Goal: Information Seeking & Learning: Learn about a topic

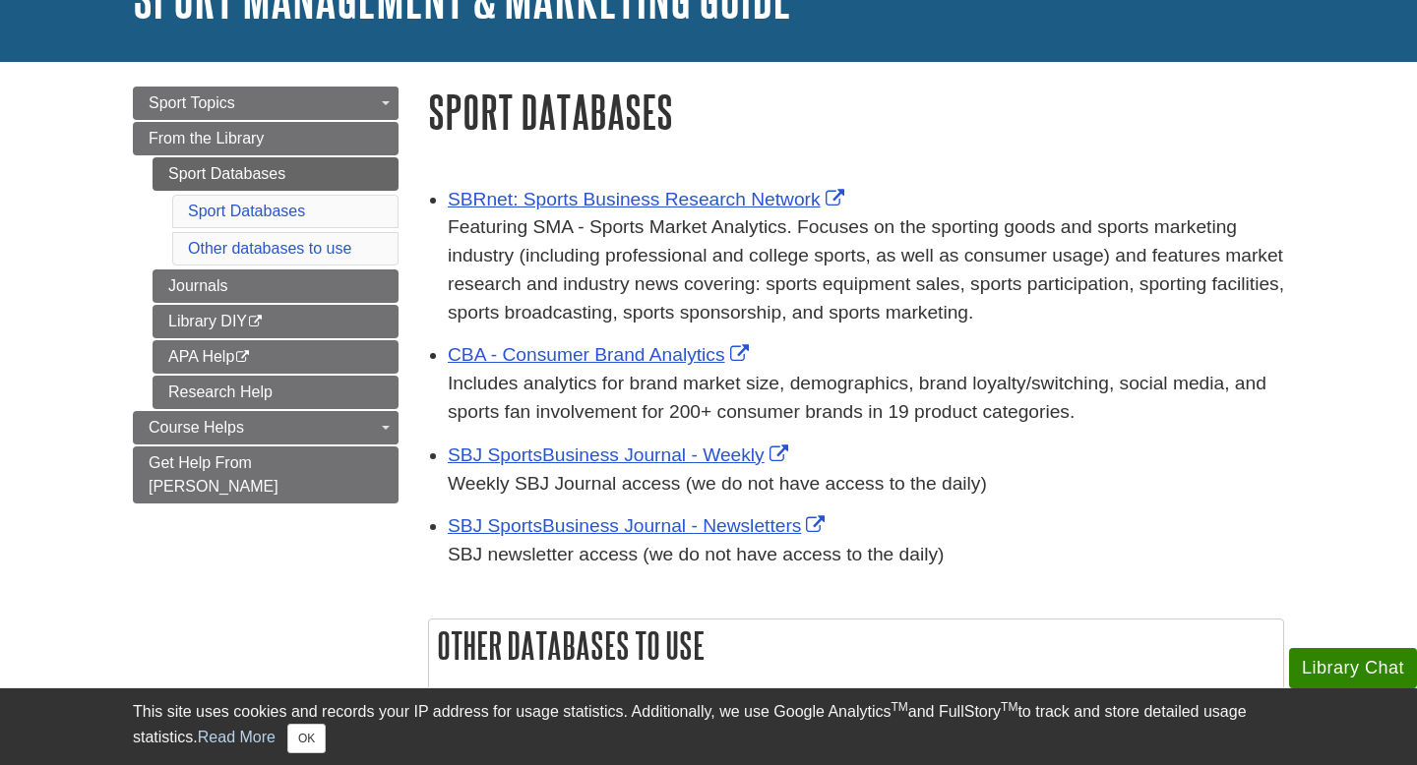
scroll to position [164, 0]
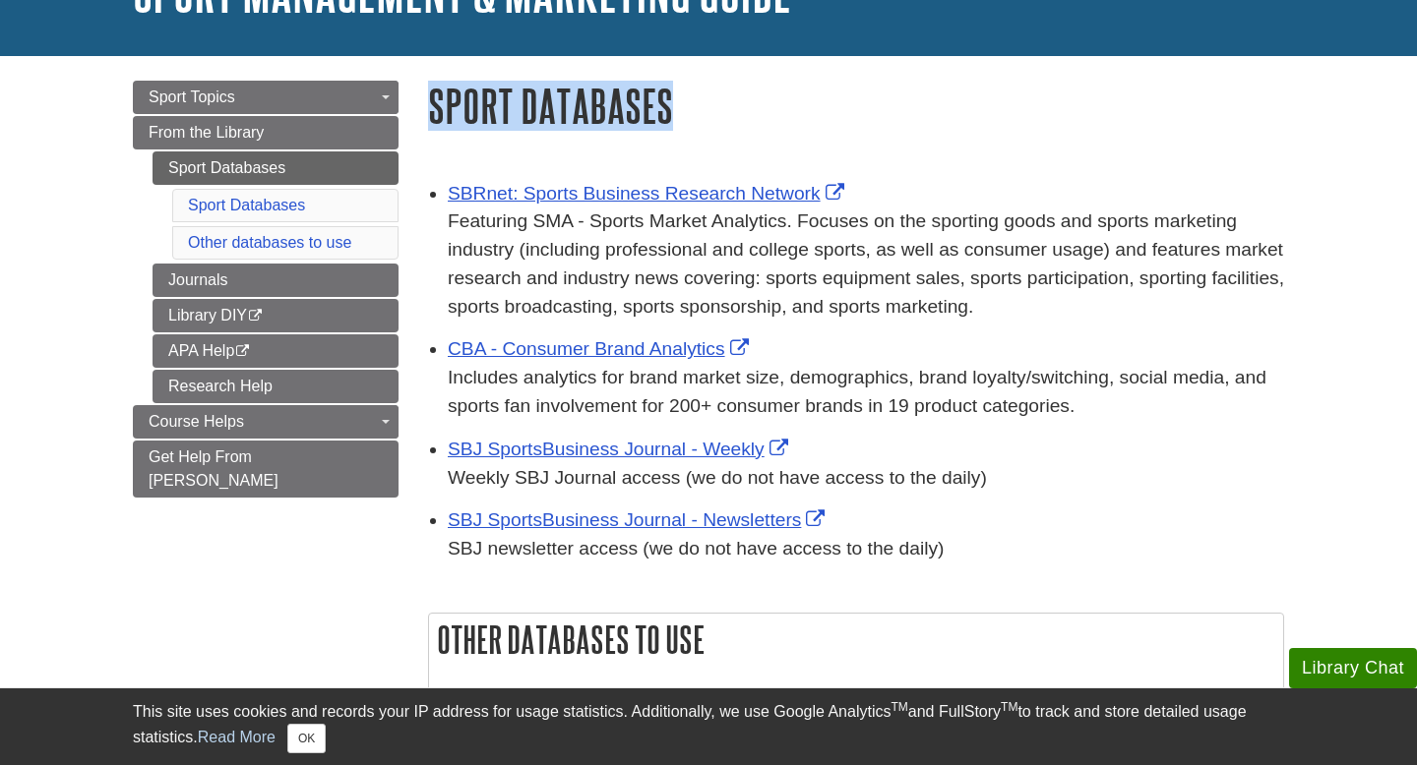
drag, startPoint x: 685, startPoint y: 106, endPoint x: 417, endPoint y: 106, distance: 267.6
click at [417, 107] on div "Sport Databases SBRnet: Sports Business Research Network This link opens in a n…" at bounding box center [855, 519] width 885 height 876
click at [600, 274] on p "Featuring SMA - Sports Market Analytics. Focuses on the sporting goods and spor…" at bounding box center [866, 264] width 836 height 113
click at [601, 274] on p "Featuring SMA - Sports Market Analytics. Focuses on the sporting goods and spor…" at bounding box center [866, 264] width 836 height 113
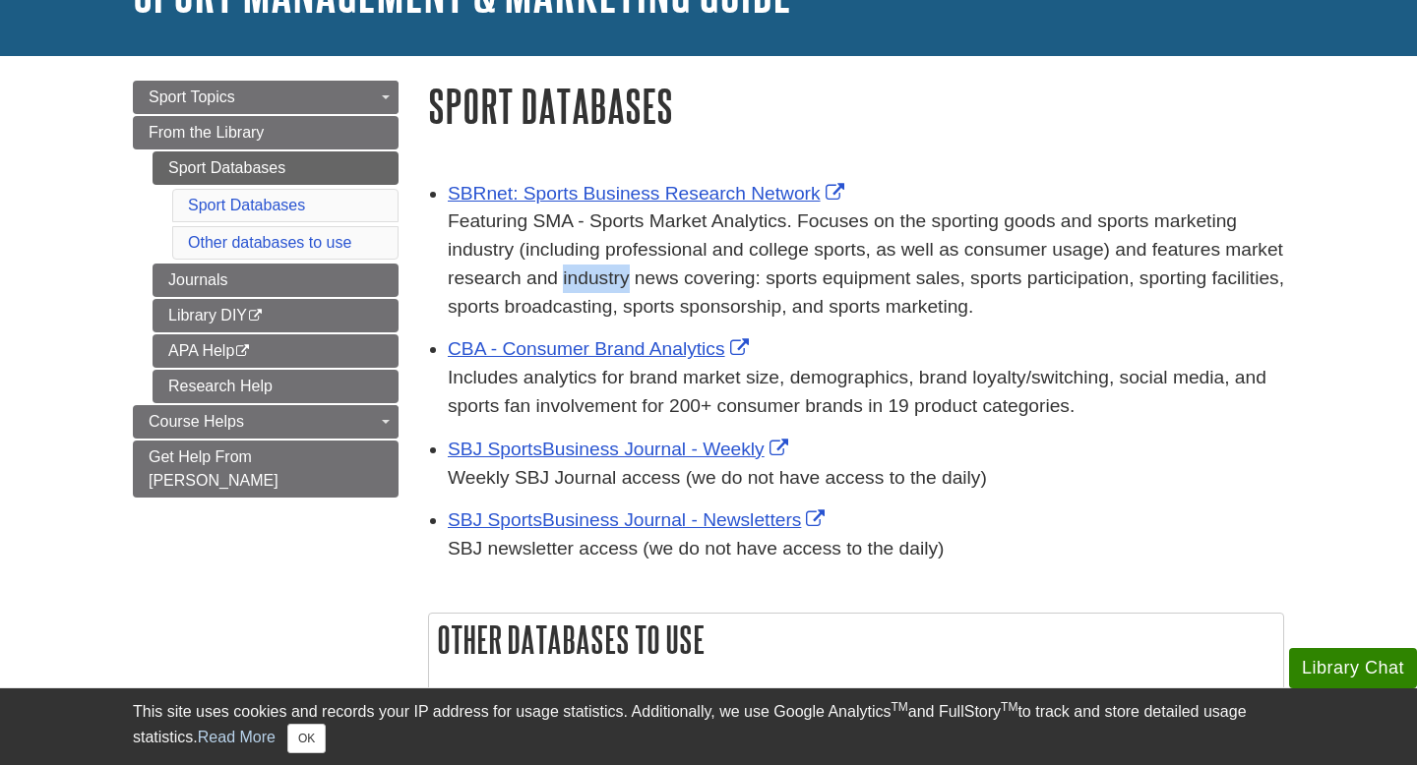
click at [601, 274] on p "Featuring SMA - Sports Market Analytics. Focuses on the sporting goods and spor…" at bounding box center [866, 264] width 836 height 113
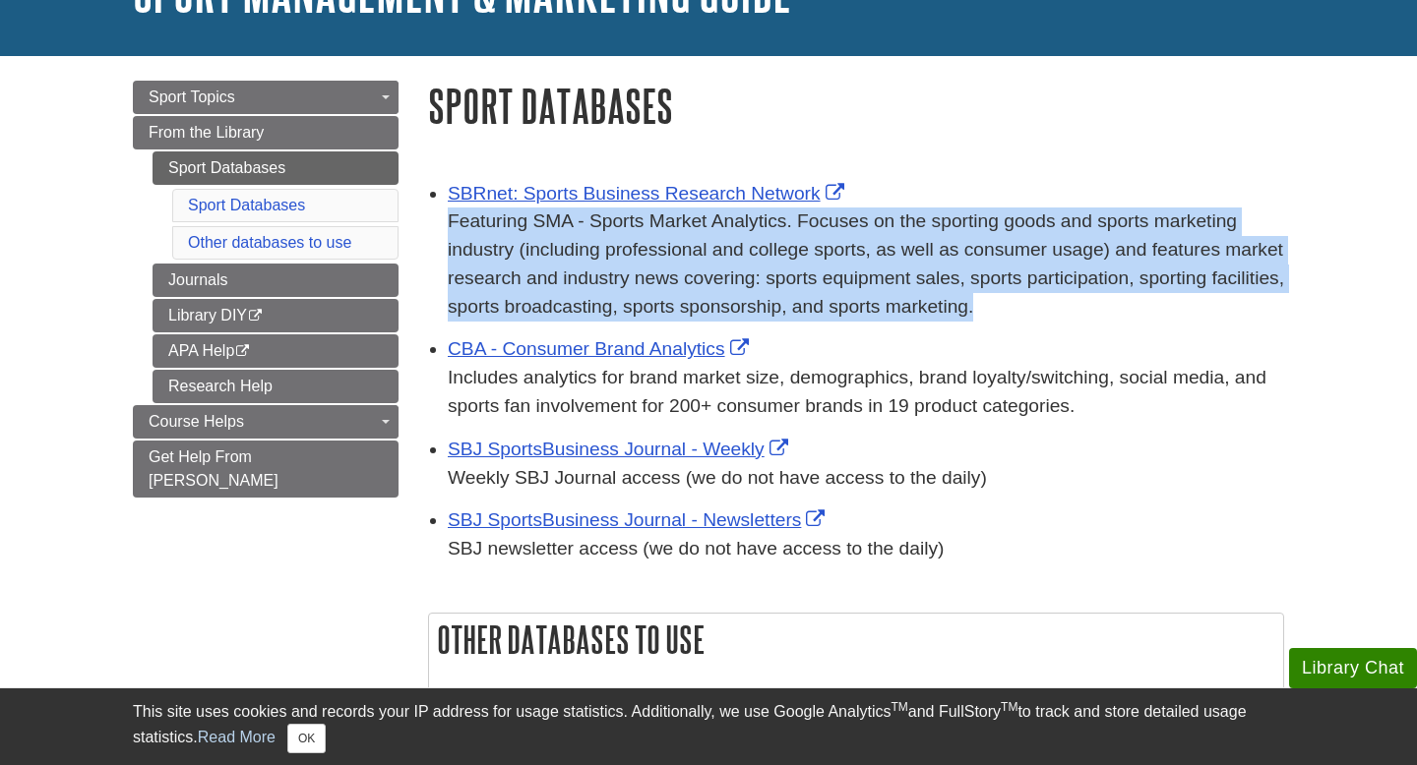
click at [601, 274] on p "Featuring SMA - Sports Market Analytics. Focuses on the sporting goods and spor…" at bounding box center [866, 264] width 836 height 113
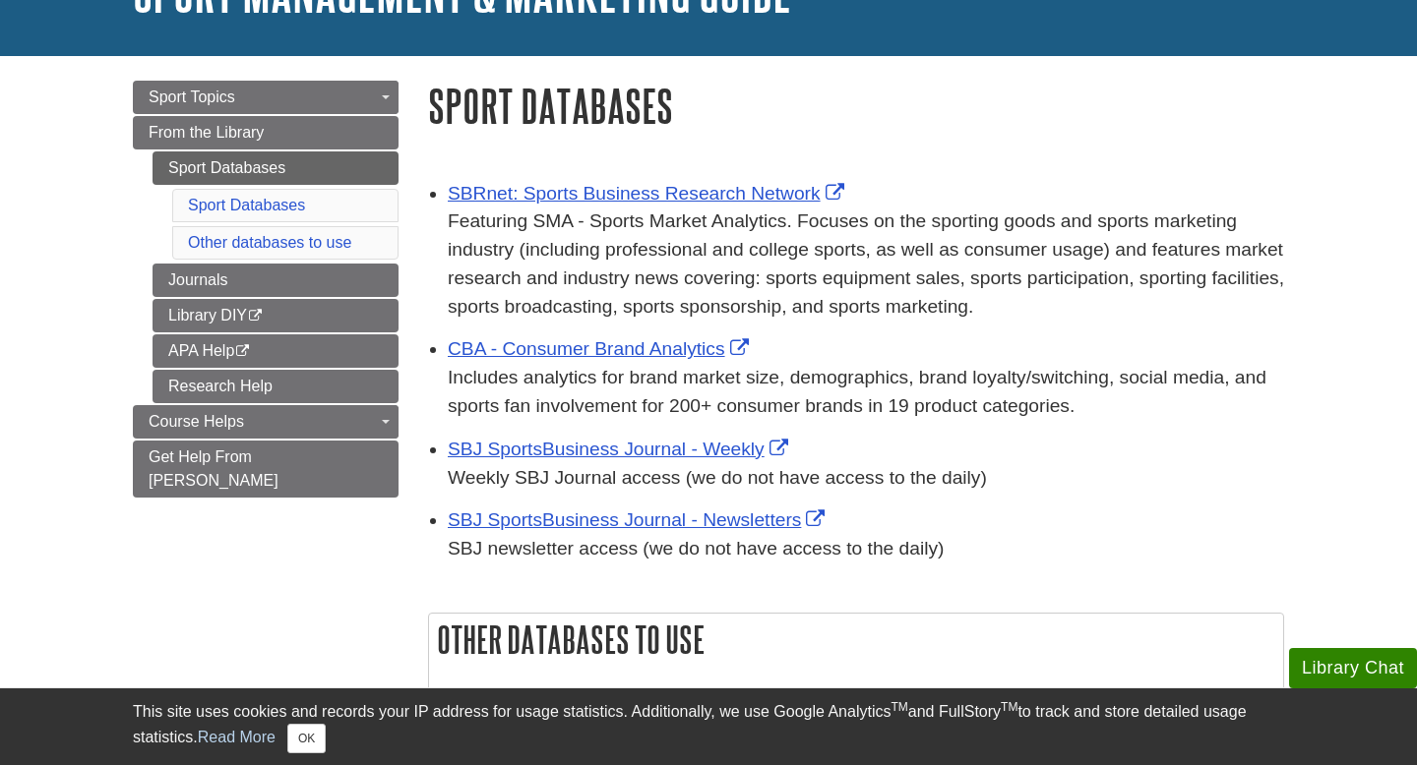
click at [776, 302] on p "Featuring SMA - Sports Market Analytics. Focuses on the sporting goods and spor…" at bounding box center [866, 264] width 836 height 113
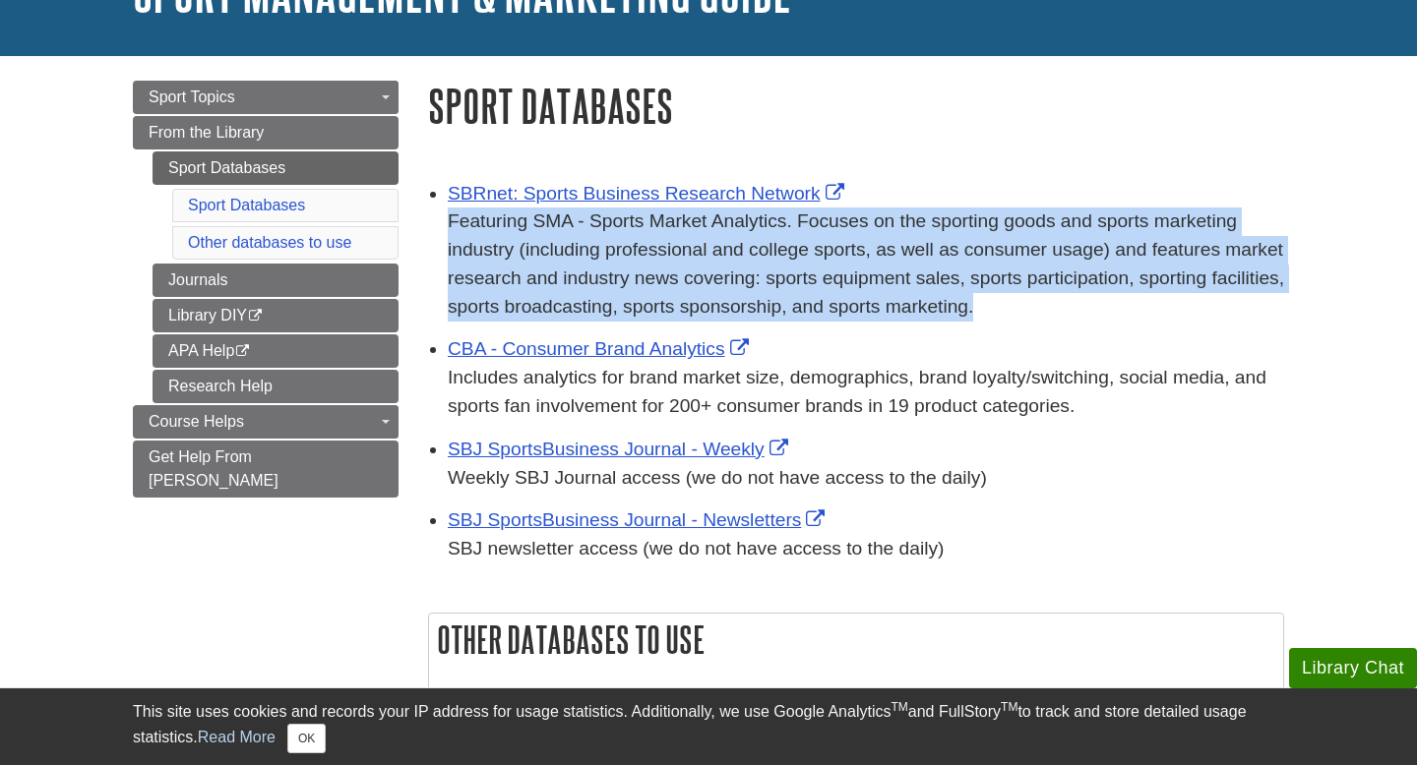
click at [776, 302] on p "Featuring SMA - Sports Market Analytics. Focuses on the sporting goods and spor…" at bounding box center [866, 264] width 836 height 113
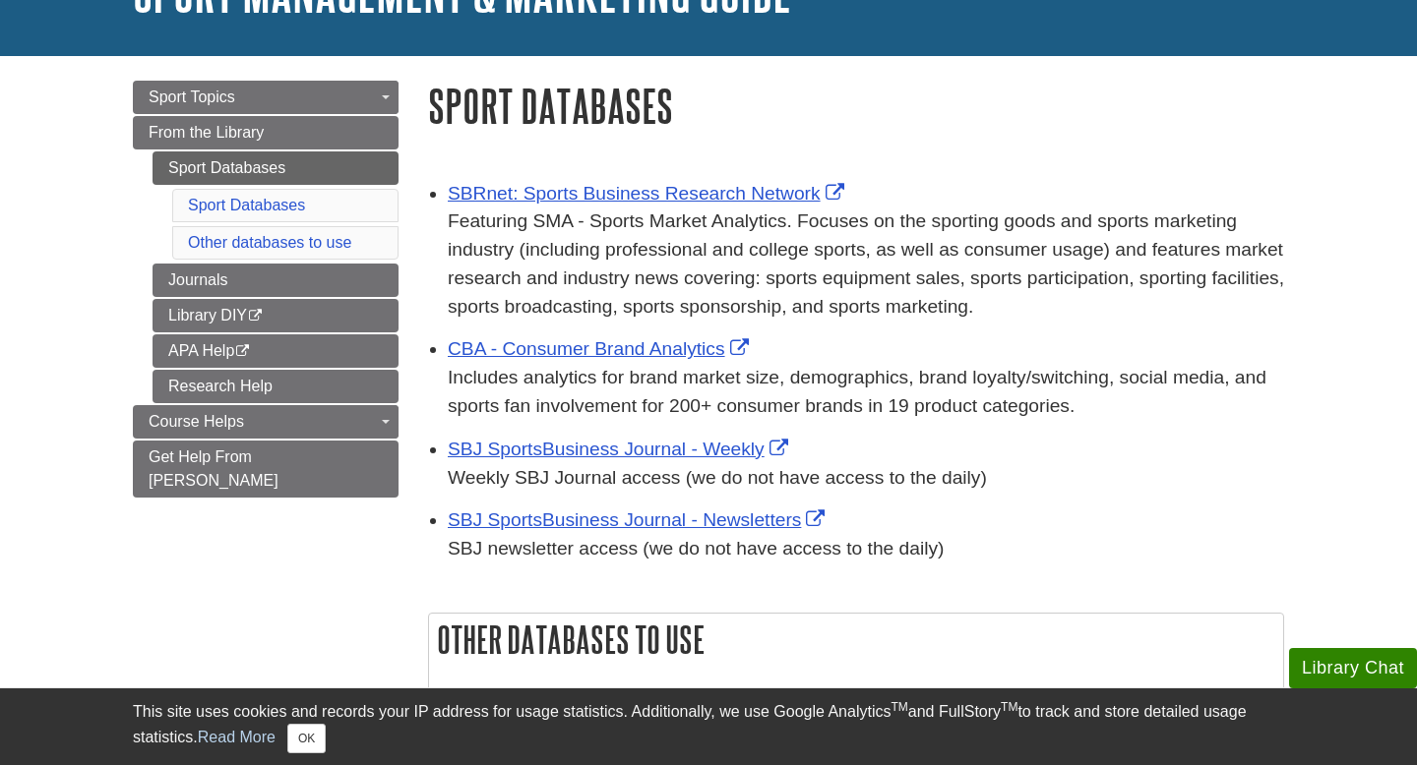
click at [827, 384] on p "Includes analytics for brand market size, demographics, brand loyalty/switching…" at bounding box center [866, 392] width 836 height 57
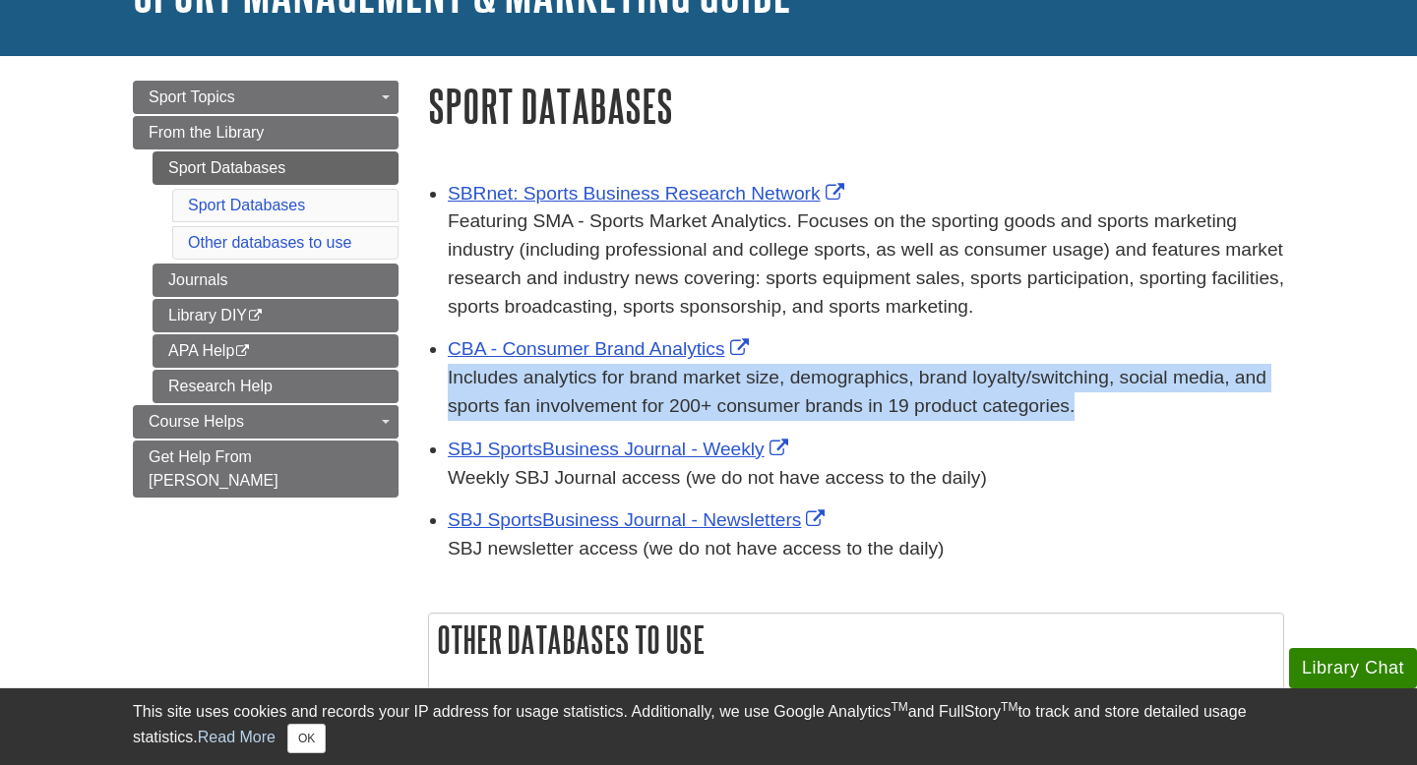
click at [827, 384] on p "Includes analytics for brand market size, demographics, brand loyalty/switching…" at bounding box center [866, 392] width 836 height 57
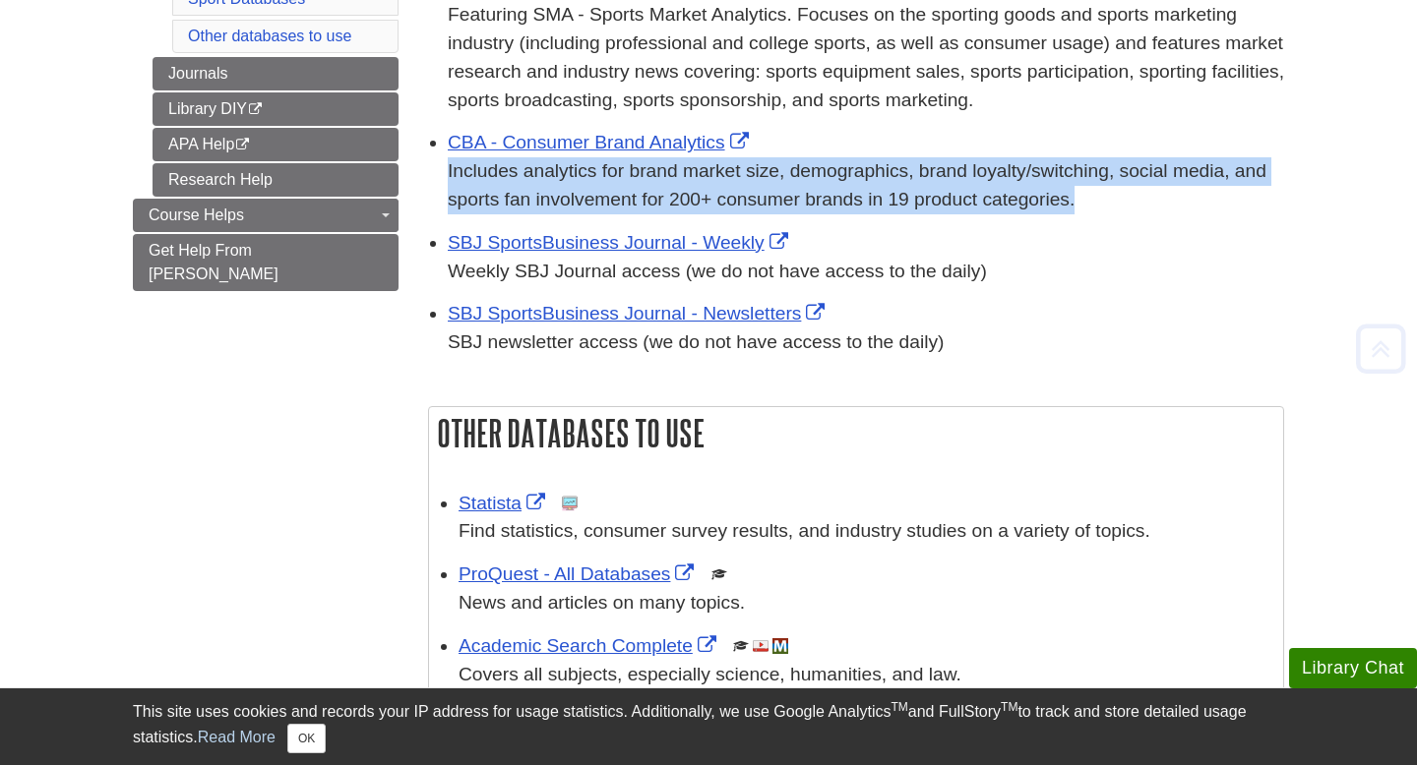
scroll to position [373, 0]
